Goal: Task Accomplishment & Management: Use online tool/utility

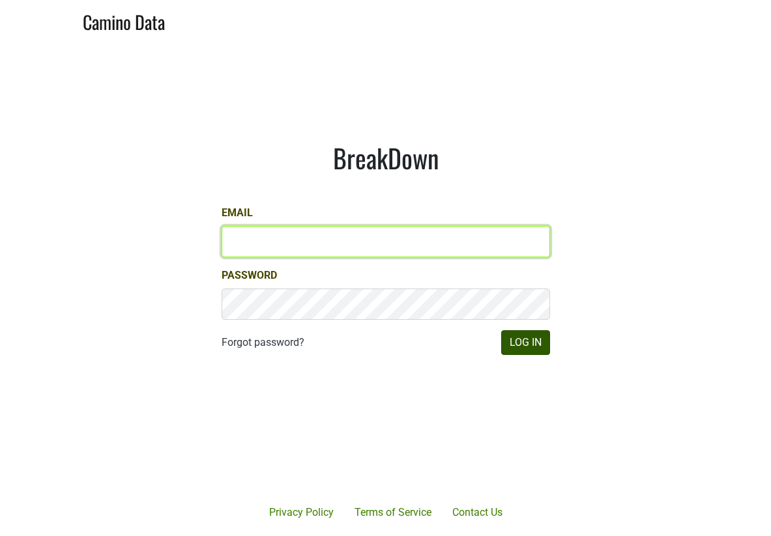
type input "[PERSON_NAME][EMAIL_ADDRESS][DOMAIN_NAME]"
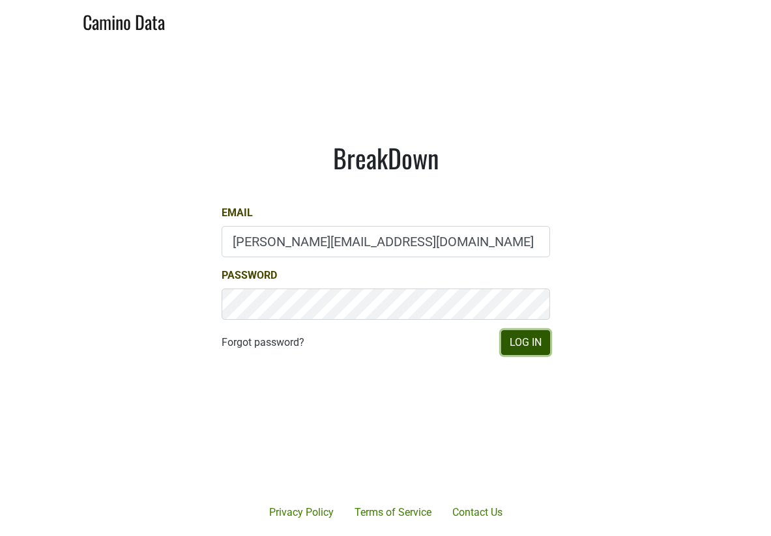
click at [523, 344] on button "Log In" at bounding box center [525, 342] width 49 height 25
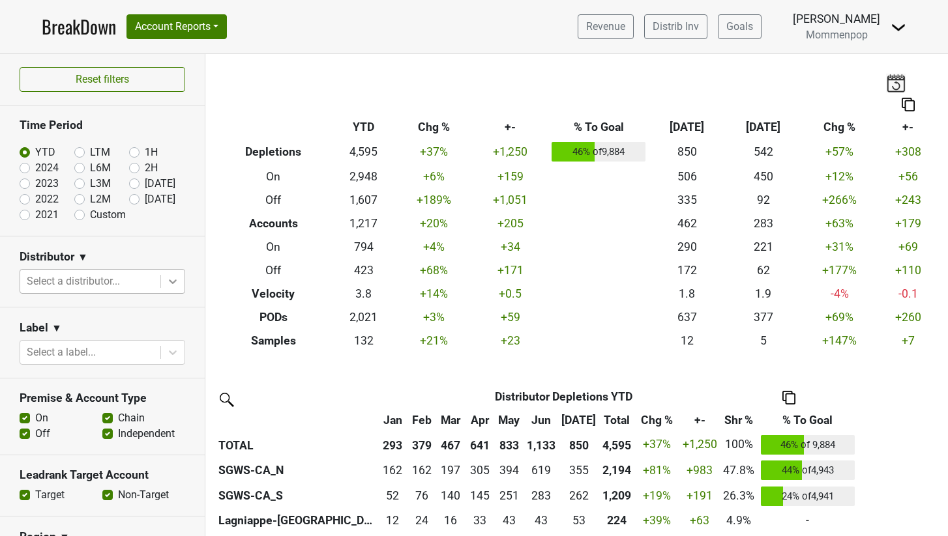
click at [168, 275] on icon at bounding box center [172, 281] width 13 height 13
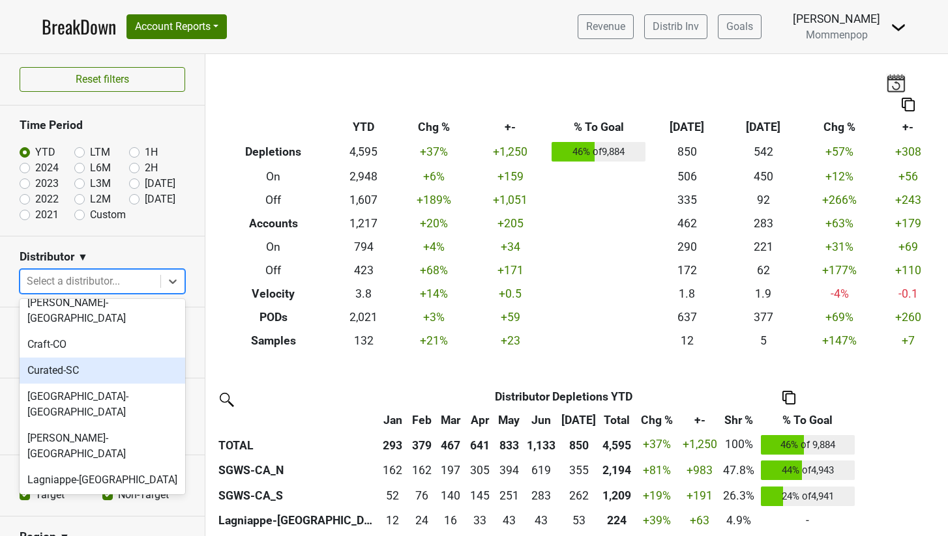
scroll to position [93, 0]
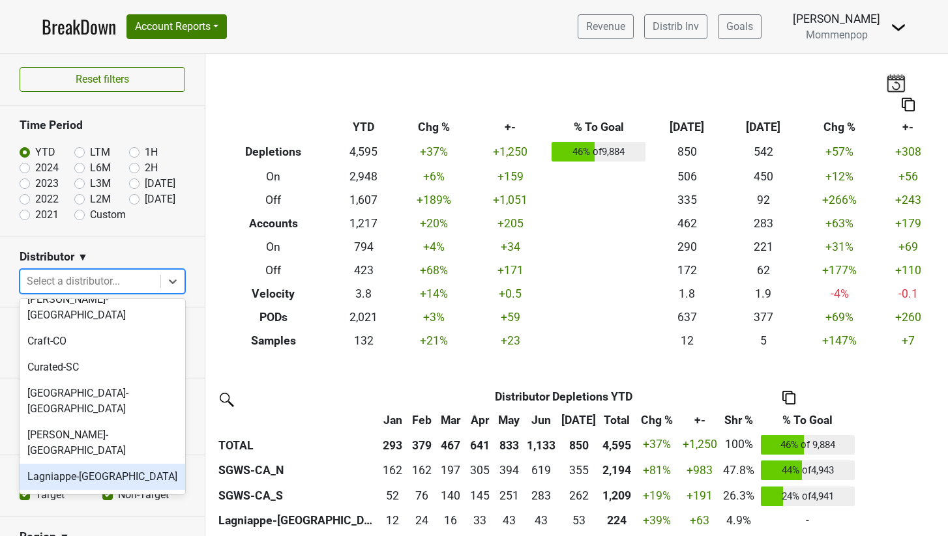
click at [96, 464] on div "Lagniappe-IL" at bounding box center [103, 477] width 166 height 26
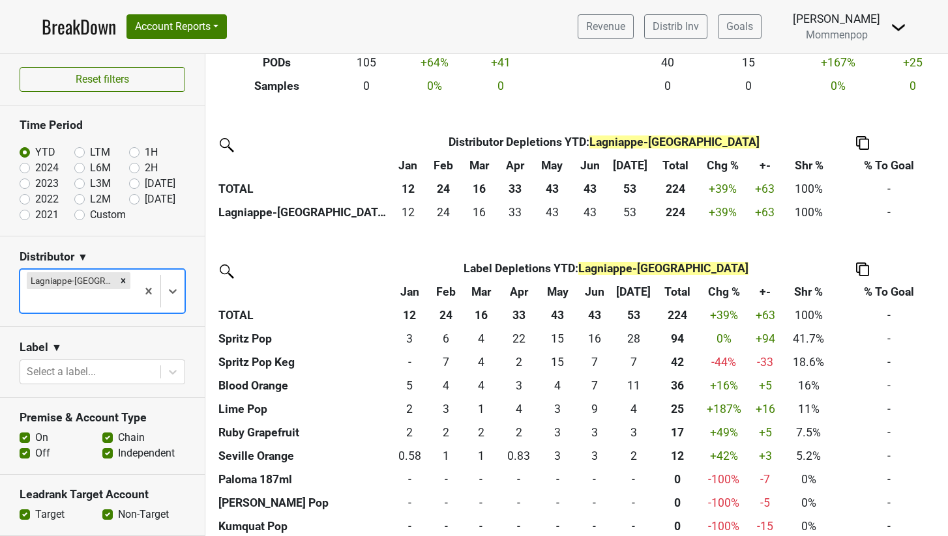
scroll to position [265, 0]
